Goal: Task Accomplishment & Management: Manage account settings

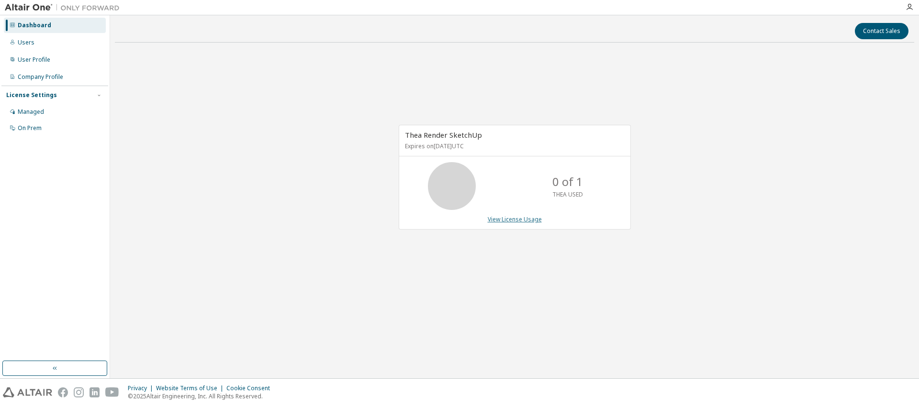
click at [511, 220] on link "View License Usage" at bounding box center [515, 219] width 54 height 8
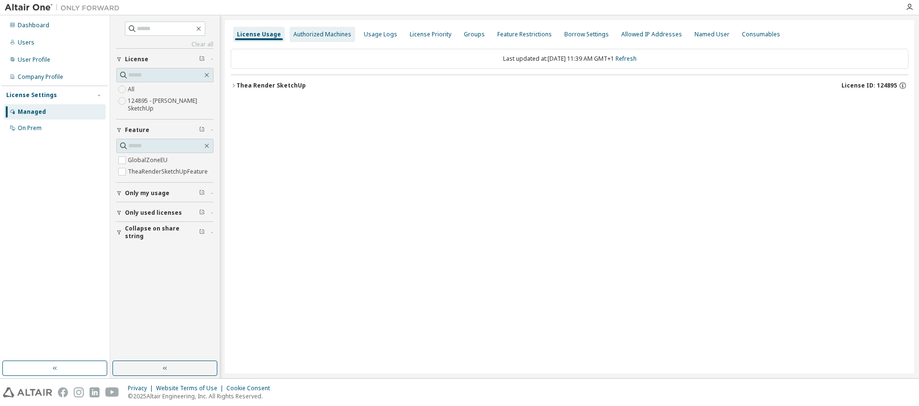
click at [319, 35] on div "Authorized Machines" at bounding box center [322, 35] width 58 height 8
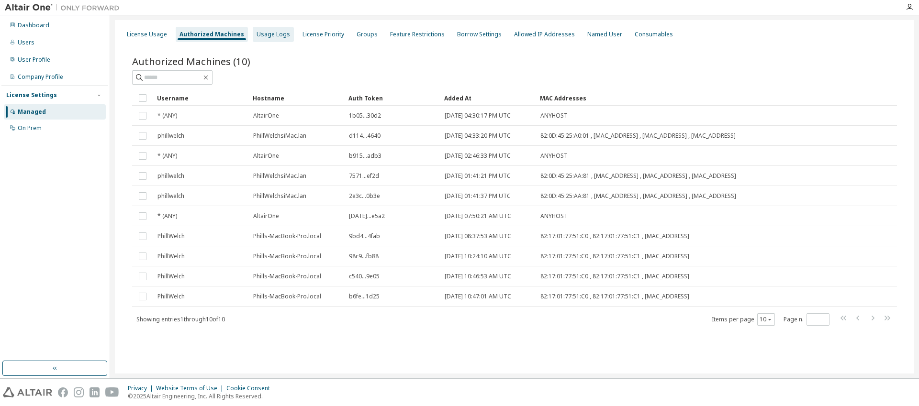
click at [275, 36] on div "Usage Logs" at bounding box center [272, 35] width 33 height 8
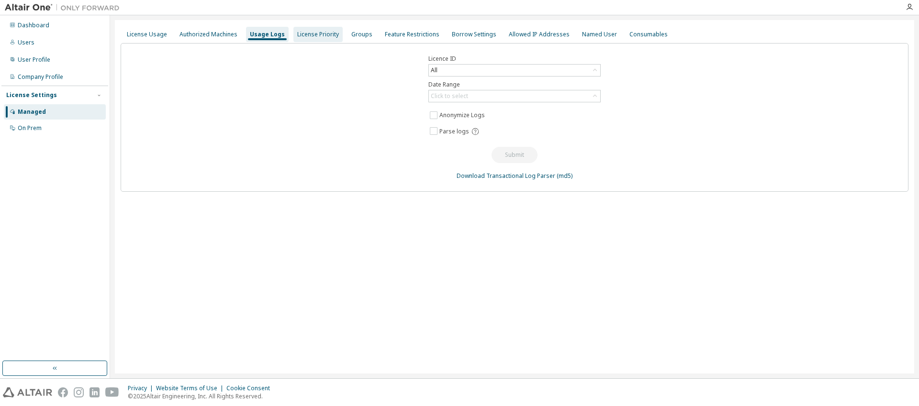
click at [316, 34] on div "License Priority" at bounding box center [318, 35] width 42 height 8
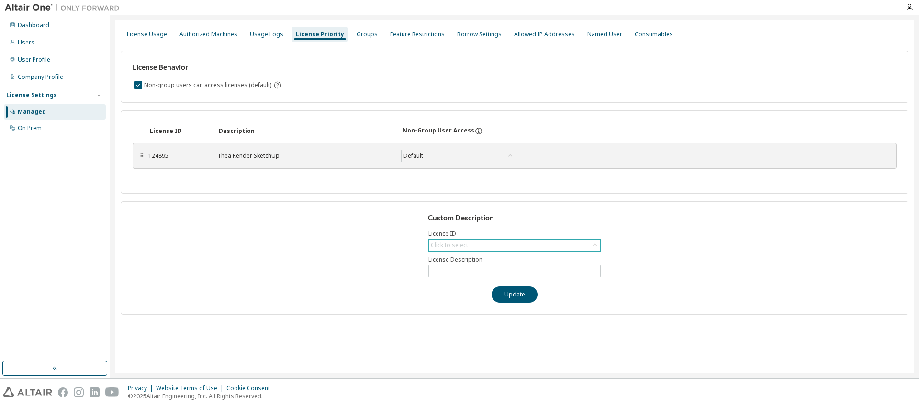
click at [492, 244] on div "Click to select" at bounding box center [514, 245] width 171 height 11
click at [481, 270] on li "124895 - Thea Render SketchUp" at bounding box center [513, 272] width 169 height 12
type input "**********"
click at [513, 295] on button "Update" at bounding box center [514, 295] width 46 height 16
click at [514, 295] on button "Update" at bounding box center [514, 295] width 46 height 16
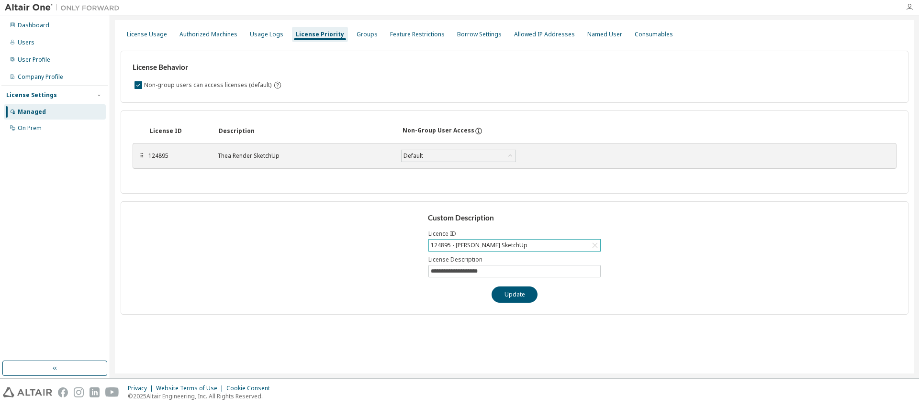
click at [908, 6] on icon "button" at bounding box center [909, 7] width 8 height 8
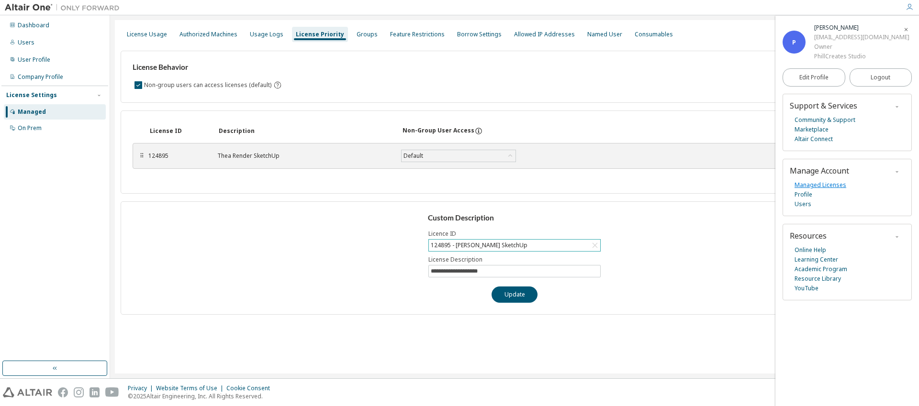
click at [822, 185] on link "Managed Licenses" at bounding box center [820, 185] width 52 height 10
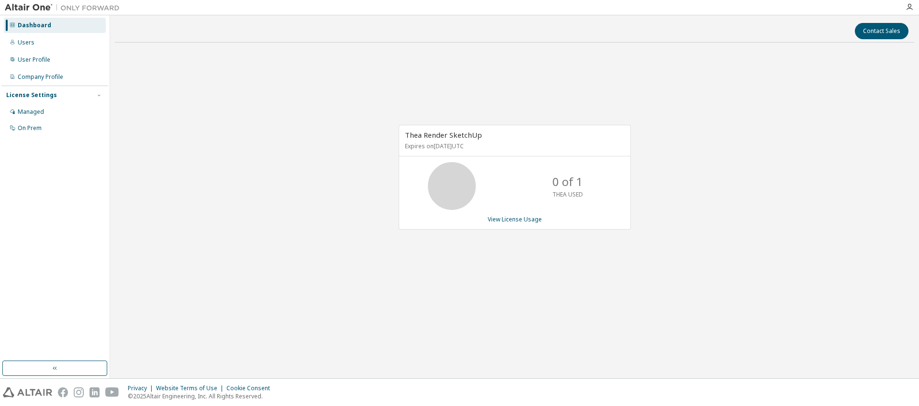
click at [444, 186] on icon at bounding box center [452, 186] width 24 height 24
click at [448, 141] on div "Thea Render SketchUp Expires on July 31, 2026 UTC" at bounding box center [514, 140] width 231 height 31
click at [491, 149] on div "Thea Render SketchUp Expires on July 31, 2026 UTC" at bounding box center [514, 140] width 231 height 31
click at [49, 112] on div "Managed" at bounding box center [55, 111] width 102 height 15
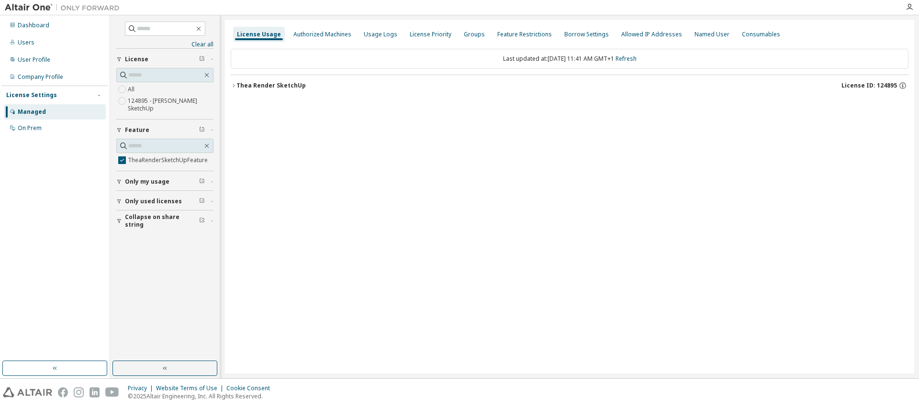
click at [147, 201] on span "Only used licenses" at bounding box center [153, 202] width 57 height 8
click at [205, 200] on div "Only used licenses" at bounding box center [168, 202] width 86 height 8
click at [213, 202] on icon "button" at bounding box center [212, 201] width 6 height 3
click at [211, 181] on icon "button" at bounding box center [212, 181] width 6 height 3
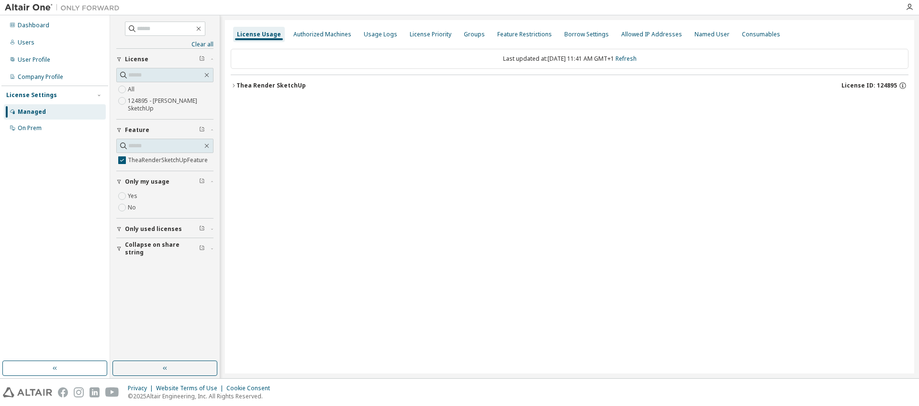
click at [211, 181] on icon "button" at bounding box center [212, 181] width 6 height 3
click at [275, 83] on div "Thea Render SketchUp" at bounding box center [270, 86] width 69 height 8
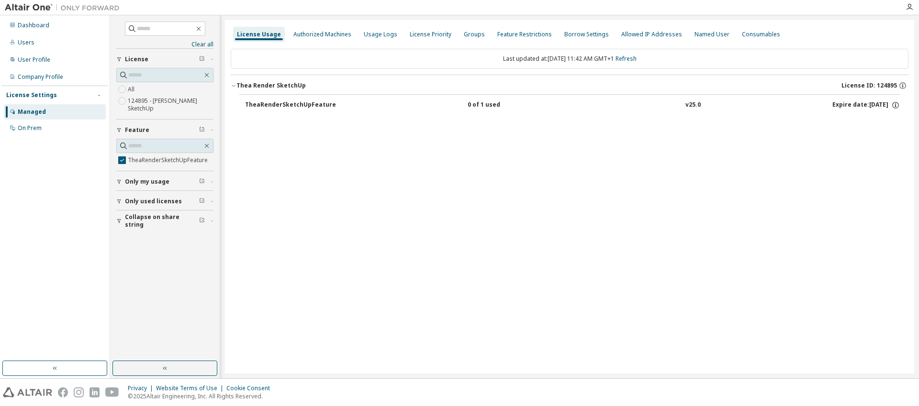
click at [287, 105] on div "TheaRenderSketchUpFeature" at bounding box center [290, 105] width 91 height 9
click at [322, 32] on div "Authorized Machines" at bounding box center [322, 35] width 58 height 8
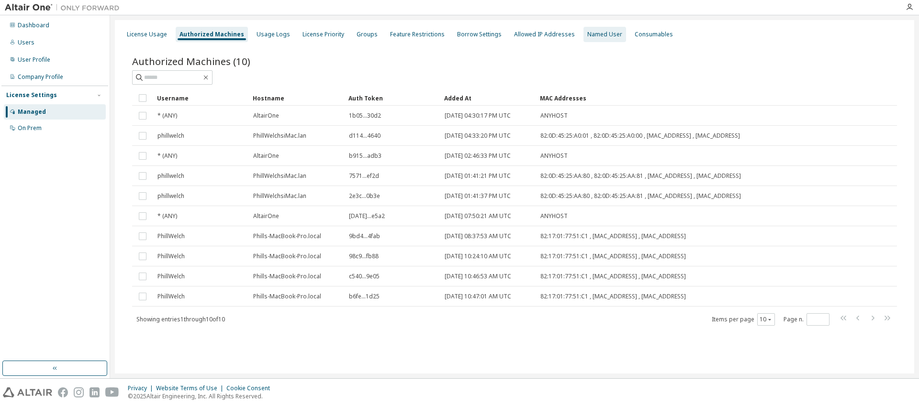
click at [593, 33] on div "Named User" at bounding box center [604, 35] width 35 height 8
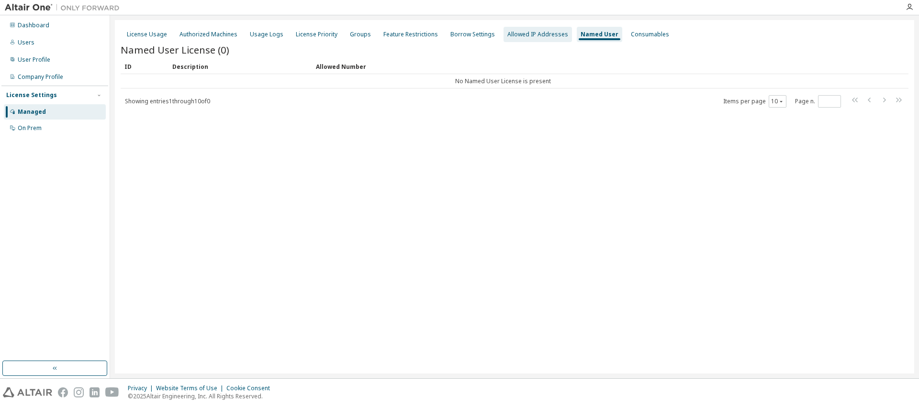
click at [532, 33] on div "Allowed IP Addresses" at bounding box center [537, 35] width 61 height 8
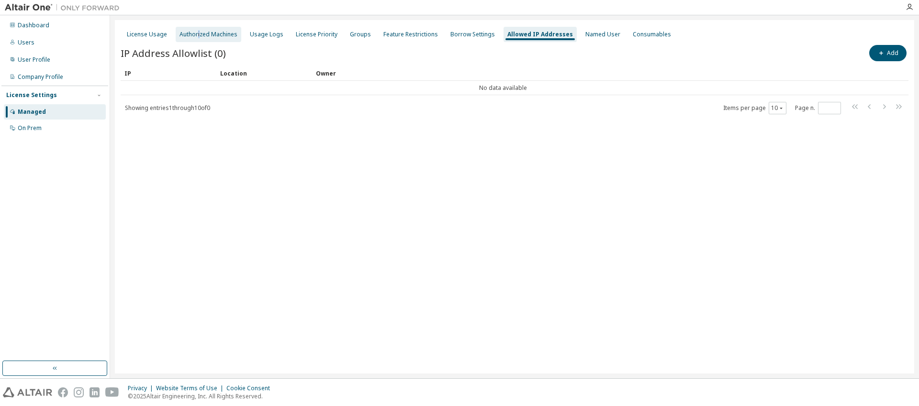
click at [197, 37] on div "Authorized Machines" at bounding box center [208, 35] width 58 height 8
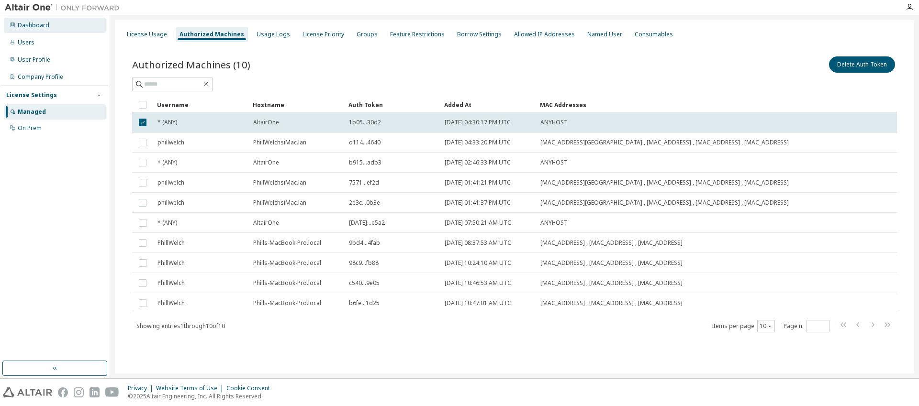
click at [29, 25] on div "Dashboard" at bounding box center [34, 26] width 32 height 8
